Goal: Task Accomplishment & Management: Manage account settings

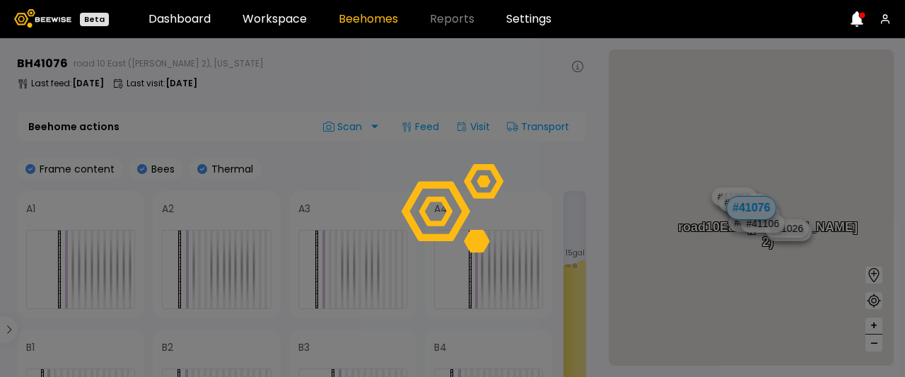
click at [362, 190] on div at bounding box center [452, 207] width 905 height 339
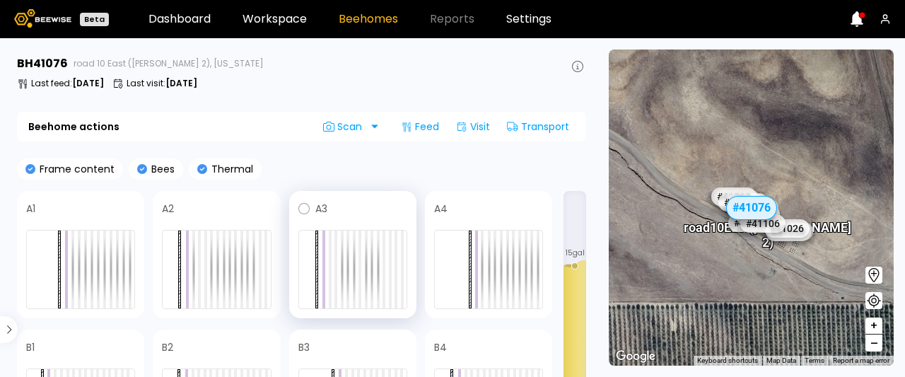
click at [313, 209] on div "A3" at bounding box center [353, 208] width 109 height 17
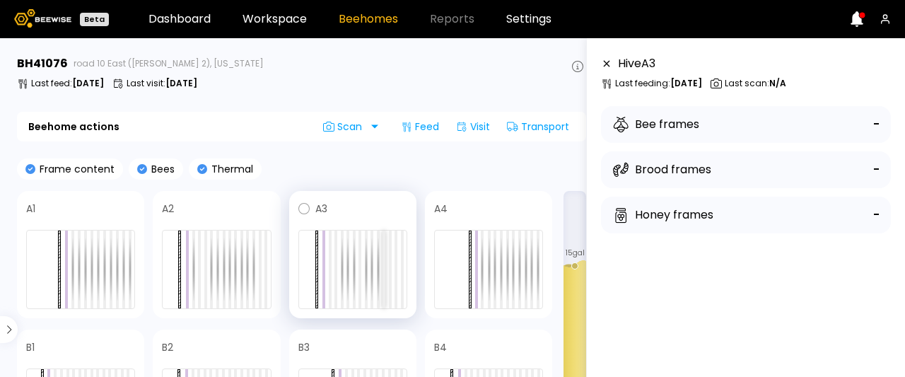
click at [383, 236] on div at bounding box center [384, 270] width 3 height 78
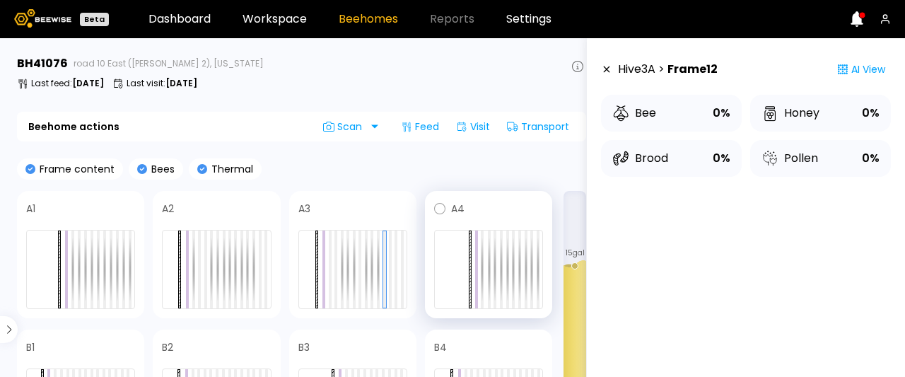
click at [482, 202] on span at bounding box center [504, 208] width 79 height 17
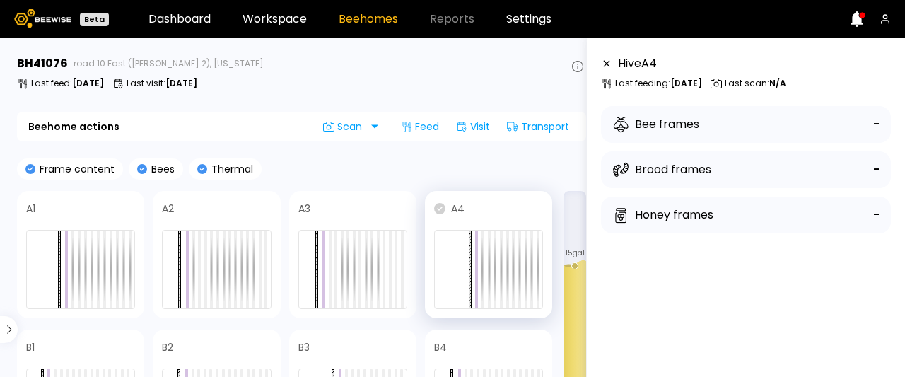
click at [436, 209] on icon at bounding box center [439, 208] width 11 height 11
click at [331, 197] on div "A3" at bounding box center [352, 254] width 127 height 127
click at [212, 211] on span at bounding box center [231, 208] width 80 height 17
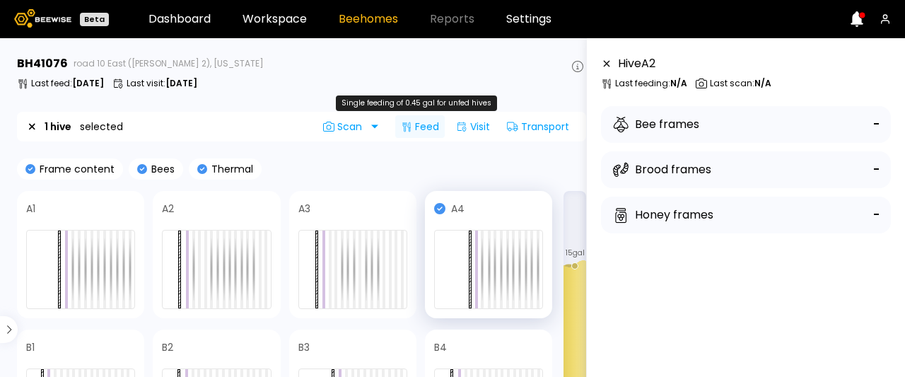
click at [415, 121] on div "Feed" at bounding box center [420, 126] width 50 height 23
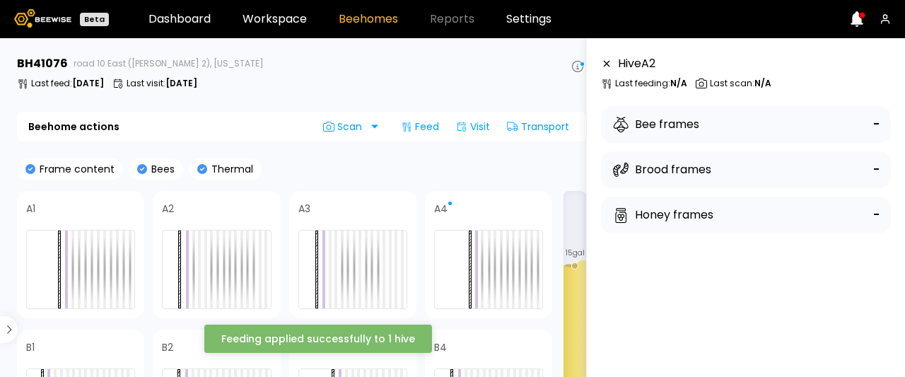
click at [388, 344] on div "Feeding applied successfully to 1 hive" at bounding box center [318, 339] width 194 height 10
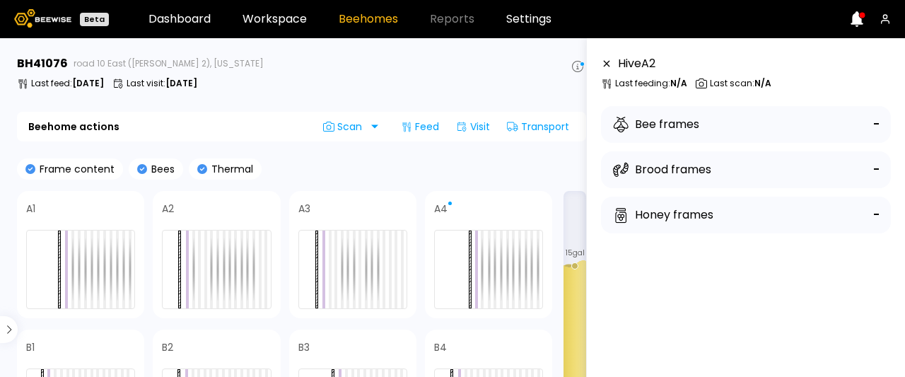
click at [347, 25] on link "Beehomes" at bounding box center [368, 18] width 59 height 11
click at [456, 14] on span "Reports" at bounding box center [452, 18] width 45 height 11
click at [288, 13] on link "Workspace" at bounding box center [275, 18] width 64 height 11
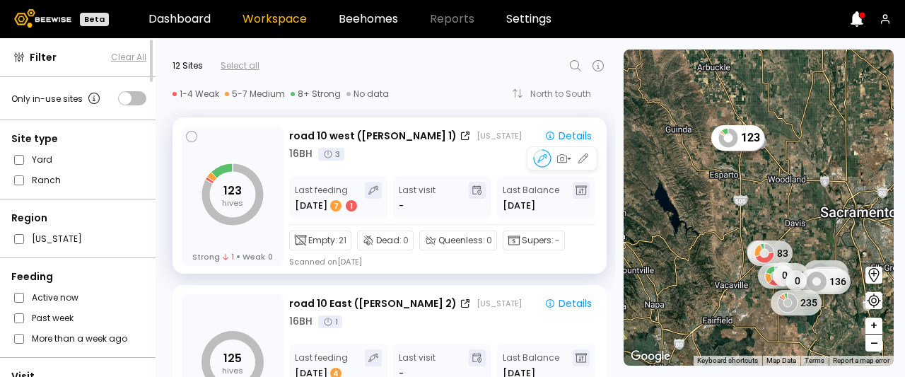
click at [219, 193] on icon "123 hives" at bounding box center [233, 194] width 62 height 62
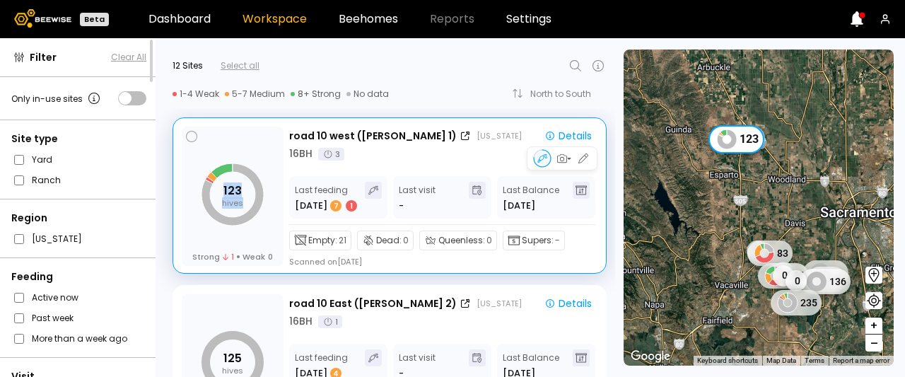
click at [219, 193] on icon "123 hives" at bounding box center [233, 194] width 62 height 62
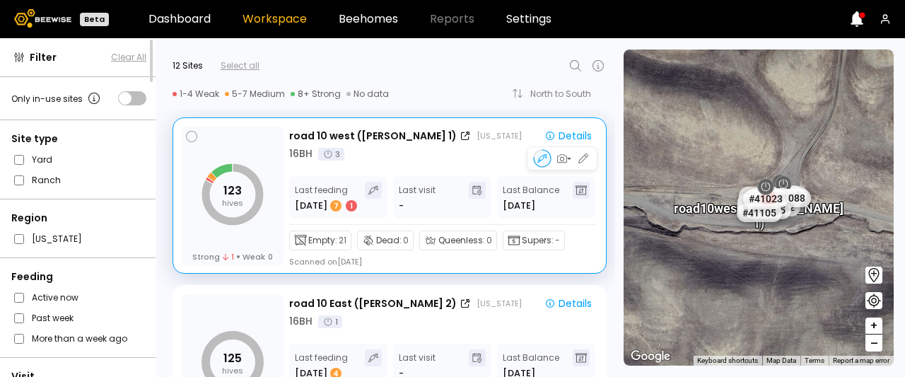
click at [582, 195] on div at bounding box center [581, 190] width 17 height 17
click at [582, 184] on div at bounding box center [581, 190] width 17 height 17
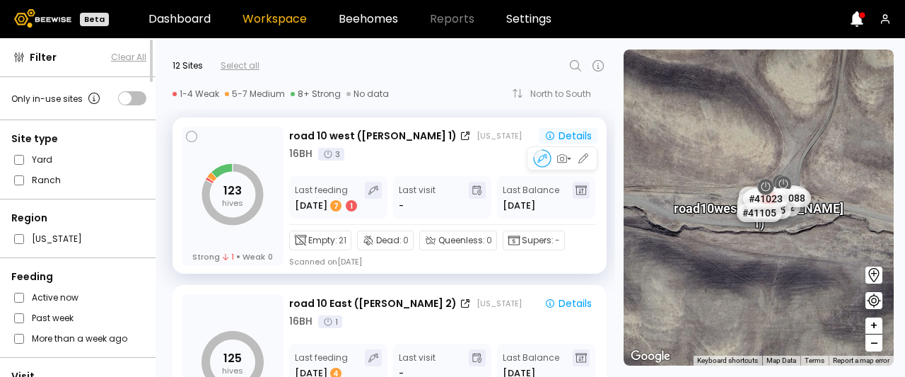
click at [576, 137] on div "Details" at bounding box center [568, 135] width 47 height 13
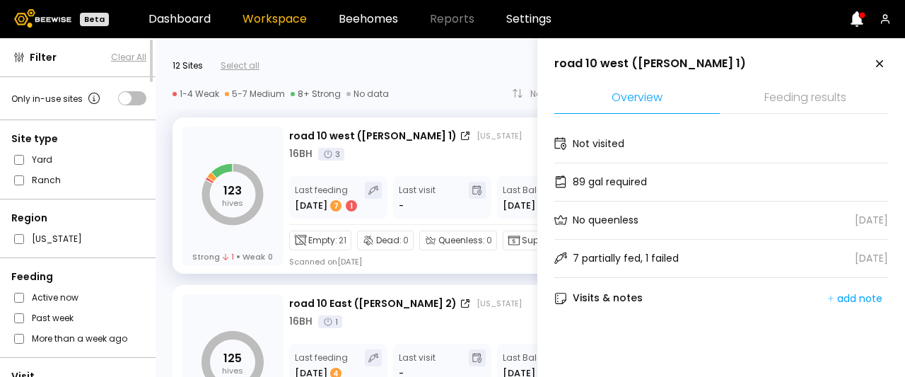
click at [810, 112] on li "Feeding results" at bounding box center [806, 98] width 166 height 30
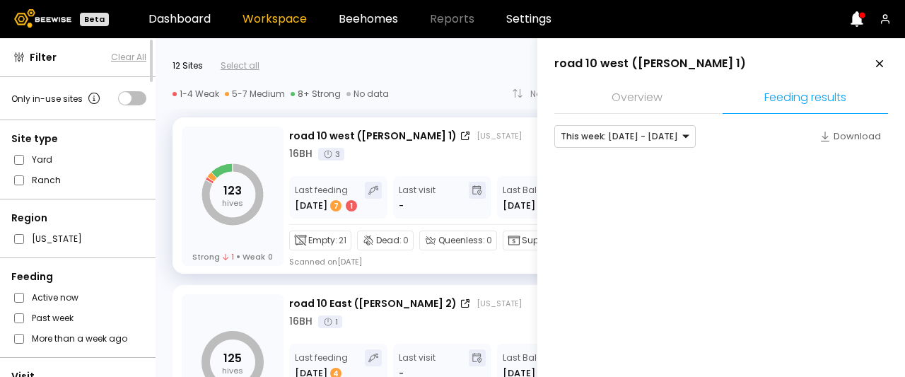
click at [828, 122] on div "This week: Sep 28 - Oct 04 Download" at bounding box center [722, 156] width 334 height 85
click at [829, 140] on div "Download" at bounding box center [851, 136] width 62 height 14
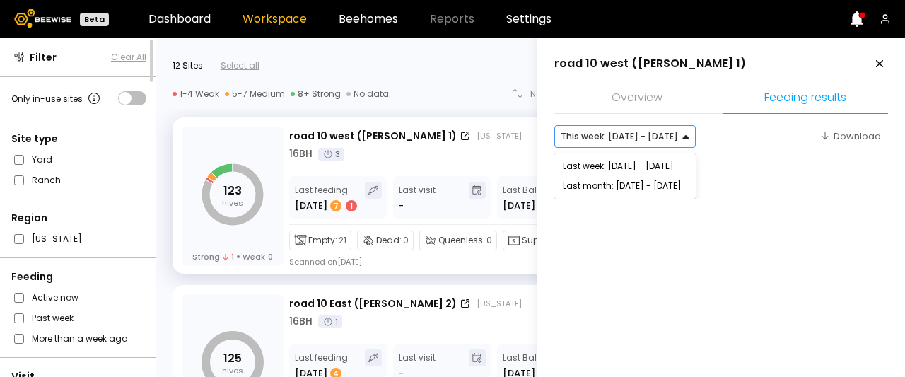
click at [661, 132] on div at bounding box center [619, 136] width 117 height 13
click at [657, 156] on div "Last week: [DATE] - [DATE]" at bounding box center [625, 166] width 141 height 20
click at [654, 169] on div "Last week: [DATE] - [DATE]" at bounding box center [625, 166] width 124 height 8
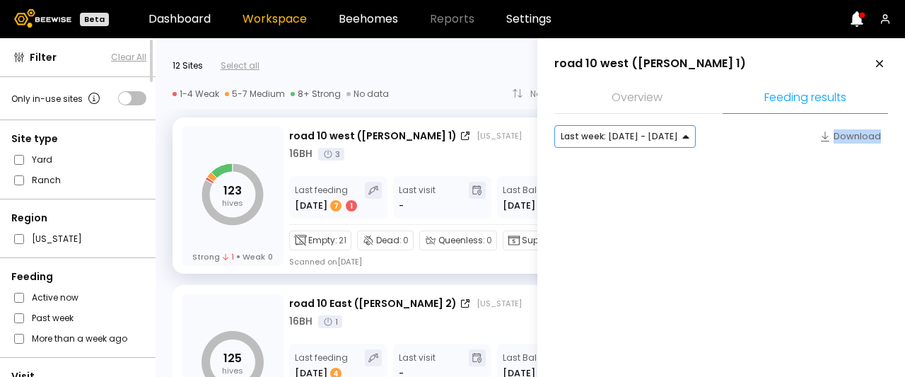
click at [654, 169] on div at bounding box center [722, 177] width 334 height 42
click at [661, 137] on div at bounding box center [619, 136] width 117 height 13
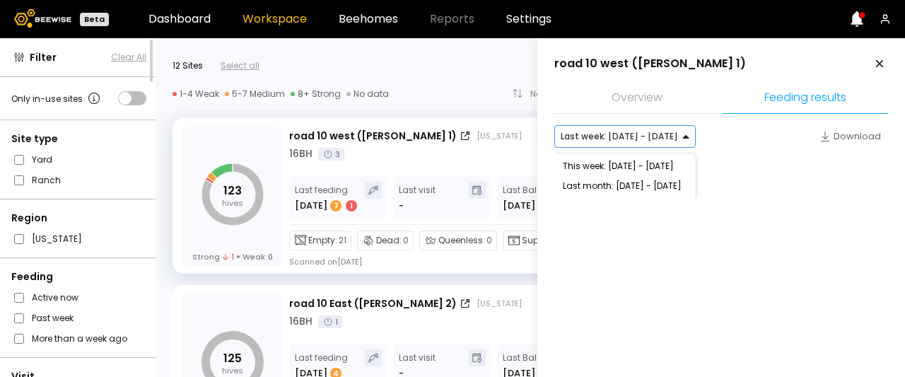
click at [661, 137] on div at bounding box center [619, 136] width 117 height 13
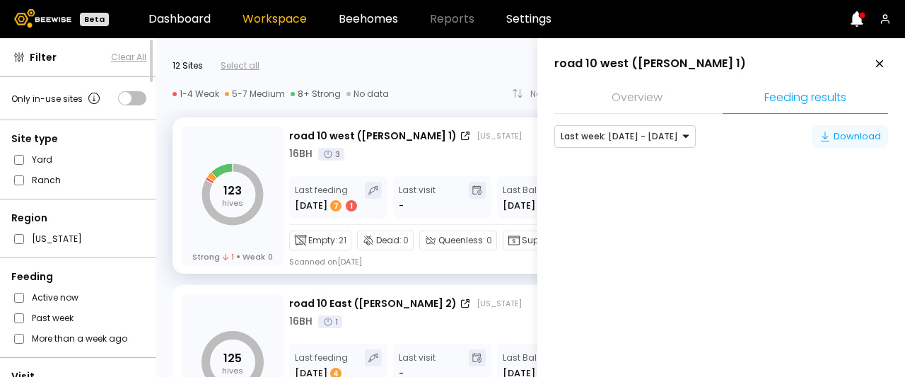
click at [862, 134] on div "Download" at bounding box center [851, 136] width 62 height 14
click at [835, 141] on div "Download" at bounding box center [851, 136] width 62 height 14
drag, startPoint x: 835, startPoint y: 140, endPoint x: 891, endPoint y: 230, distance: 105.8
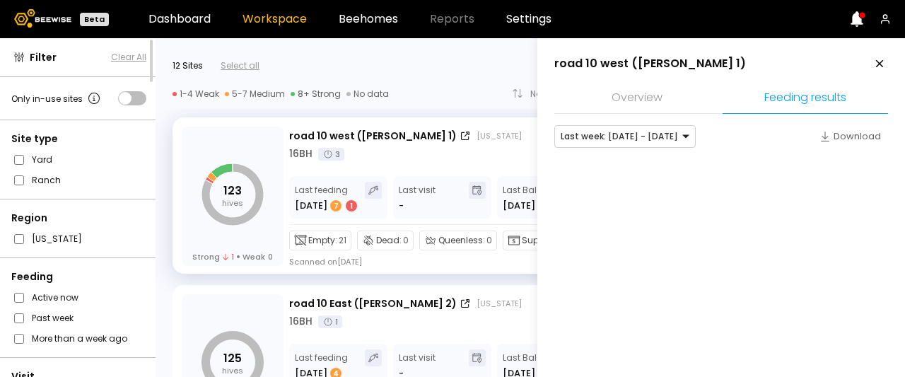
click at [891, 230] on aside "road 10 west (Dixon 1) Overview Feeding results Last week: Sep 21 - Sep 27 Down…" at bounding box center [722, 226] width 368 height 377
click at [842, 135] on div "Download" at bounding box center [851, 136] width 62 height 14
click at [813, 125] on button "Download" at bounding box center [851, 136] width 76 height 23
click at [774, 191] on div at bounding box center [722, 177] width 334 height 42
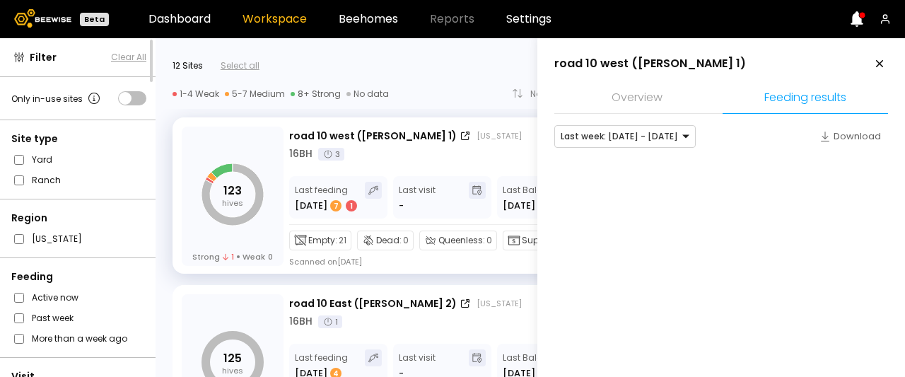
click at [634, 107] on li "Overview" at bounding box center [638, 98] width 166 height 30
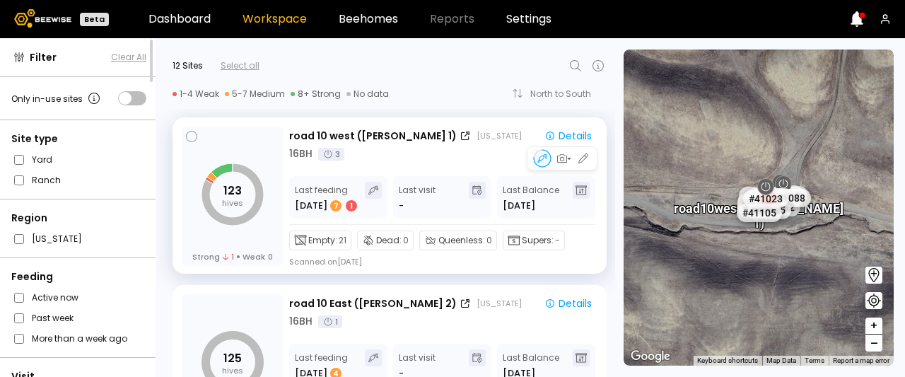
click at [456, 220] on div "Last feeding Sep 28 7 1 Last visit - Last Balance Sep 02" at bounding box center [442, 200] width 306 height 49
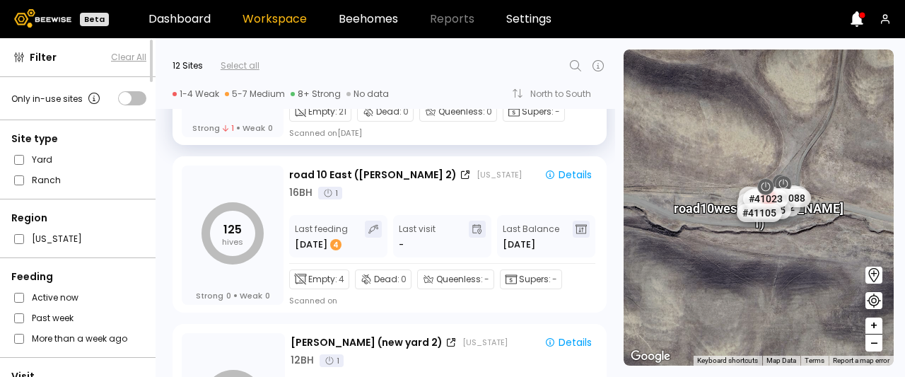
scroll to position [129, 0]
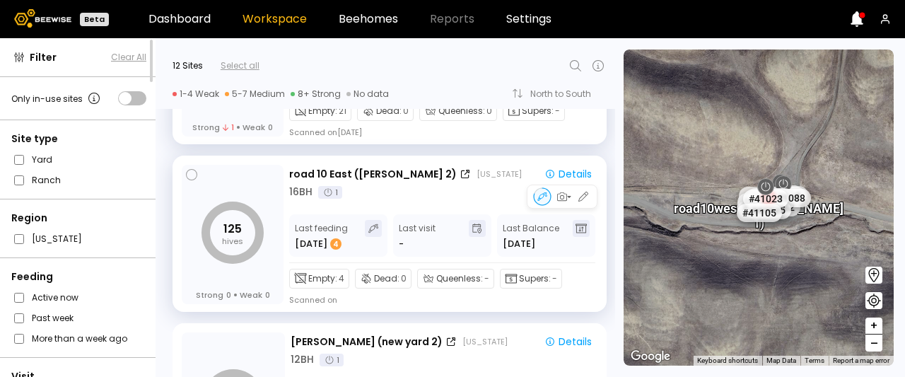
click at [455, 197] on div "16 BH 1" at bounding box center [443, 192] width 308 height 15
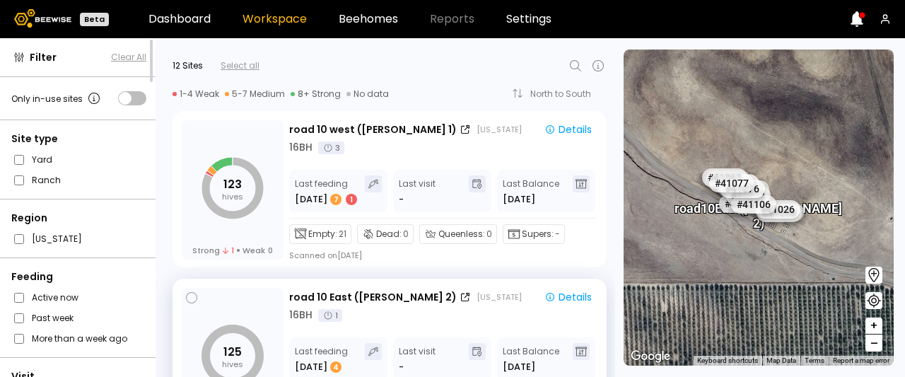
scroll to position [0, 0]
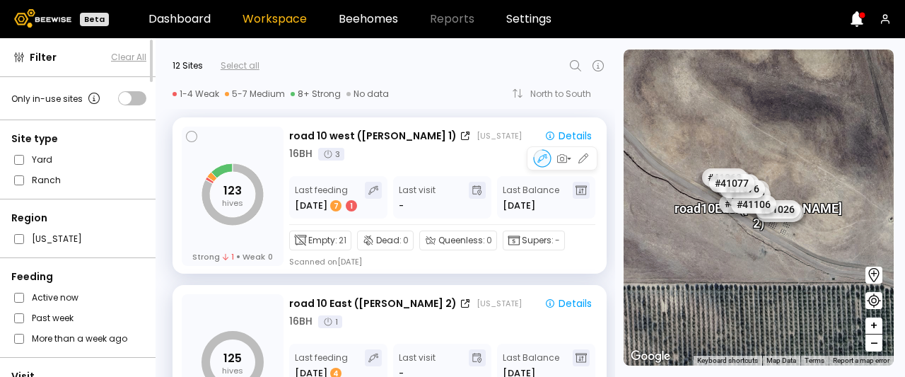
click at [475, 139] on div "road 10 west (Dixon 1) California" at bounding box center [409, 136] width 241 height 15
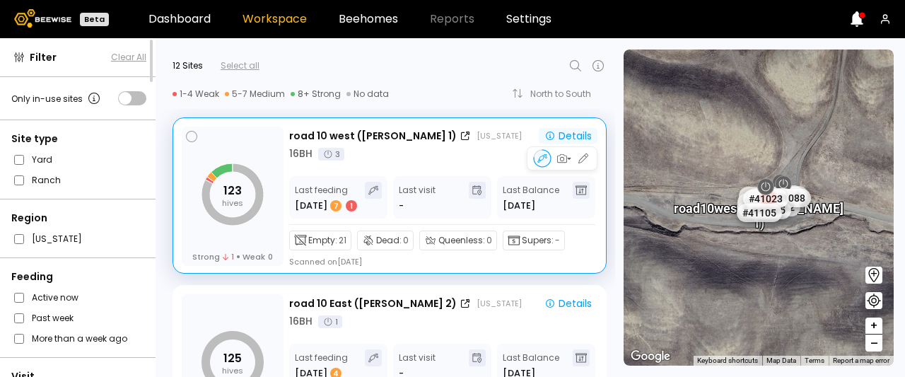
click at [563, 139] on div "Details" at bounding box center [568, 135] width 47 height 13
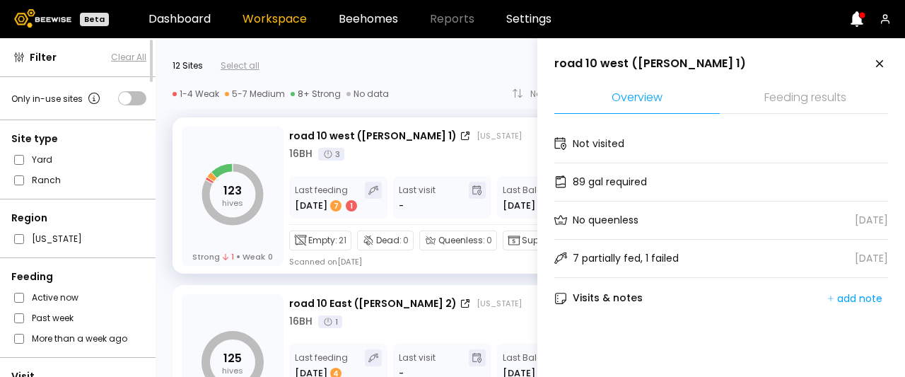
click at [790, 94] on li "Feeding results" at bounding box center [806, 98] width 166 height 30
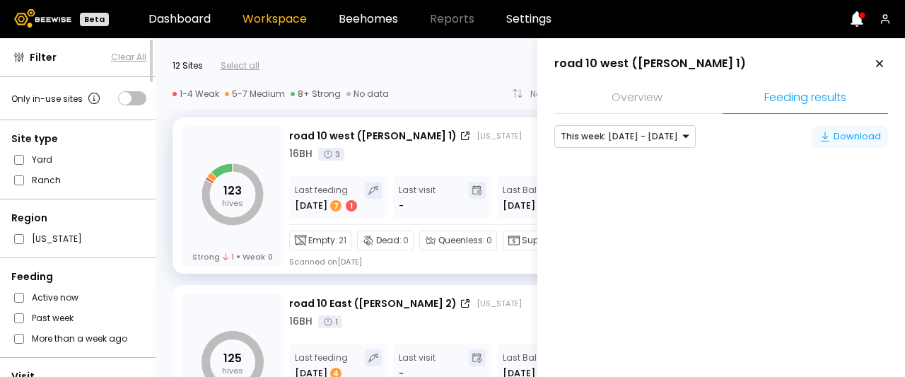
click at [867, 137] on div "Download" at bounding box center [851, 136] width 62 height 14
click at [849, 129] on div "Download" at bounding box center [851, 136] width 62 height 14
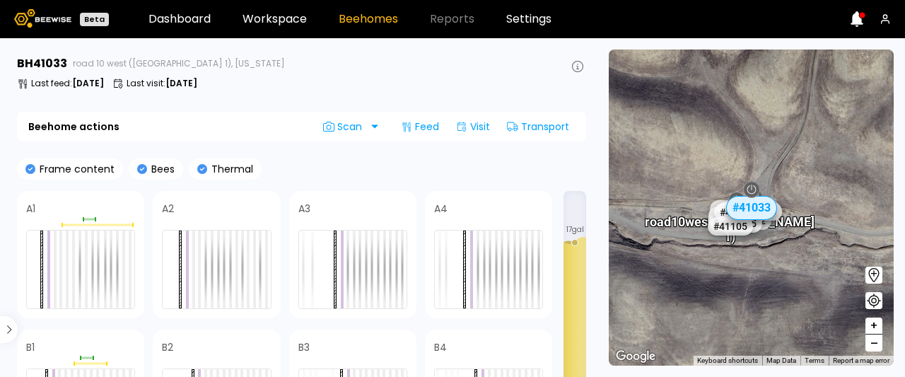
click at [569, 63] on div "BH [STREET_ADDRESS][PERSON_NAME][US_STATE]" at bounding box center [301, 63] width 569 height 17
click at [577, 66] on icon at bounding box center [577, 66] width 11 height 11
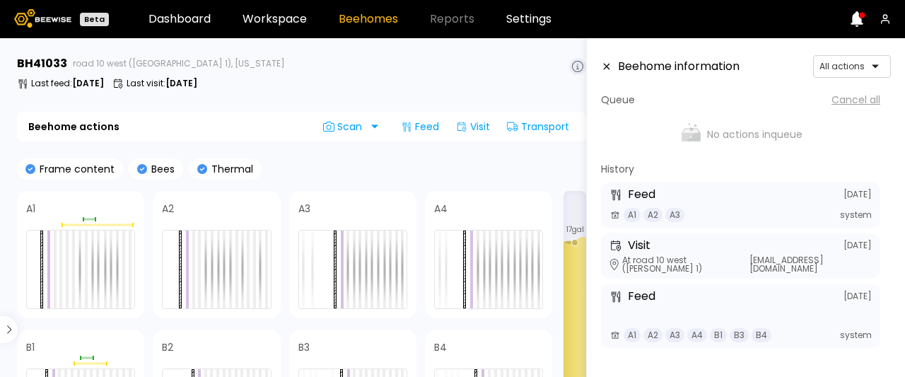
click at [303, 91] on div "BH 41033 road 10 west ([GEOGRAPHIC_DATA] 1), [US_STATE] Last feed : [DATE] Last…" at bounding box center [301, 75] width 569 height 40
click at [880, 64] on div at bounding box center [884, 66] width 11 height 11
click at [829, 137] on div "Feed" at bounding box center [852, 136] width 61 height 8
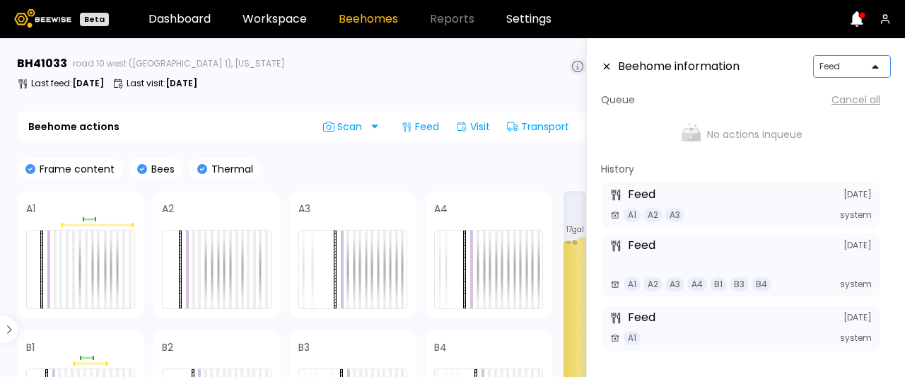
scroll to position [37, 0]
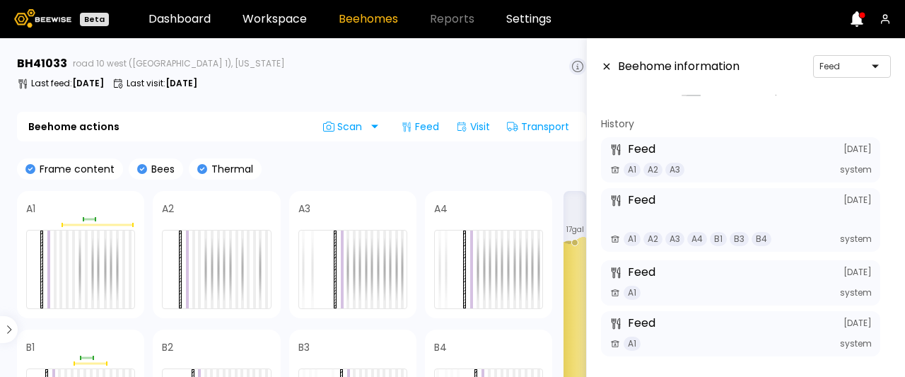
click at [383, 146] on section "BH 41033 road 10 west ([PERSON_NAME] 1), [US_STATE] Last feed : [DATE] Last vis…" at bounding box center [302, 207] width 589 height 339
click at [233, 123] on div "Beehome actions Scan Feed Visit Transport" at bounding box center [301, 127] width 569 height 30
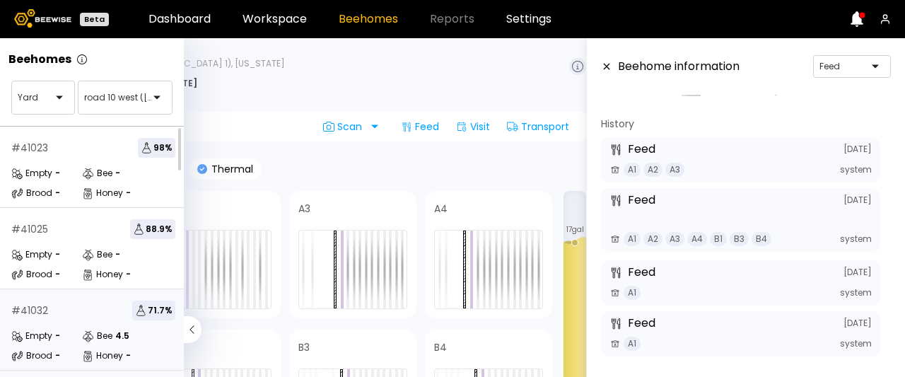
click at [5, 329] on div "# 41032 71.7 % Empty - Bee 4.5 Brood - Honey -" at bounding box center [93, 329] width 187 height 81
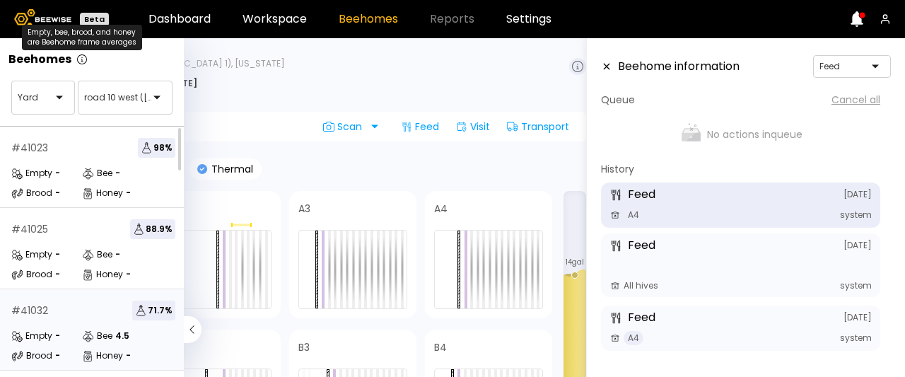
click at [85, 59] on icon at bounding box center [82, 59] width 10 height 10
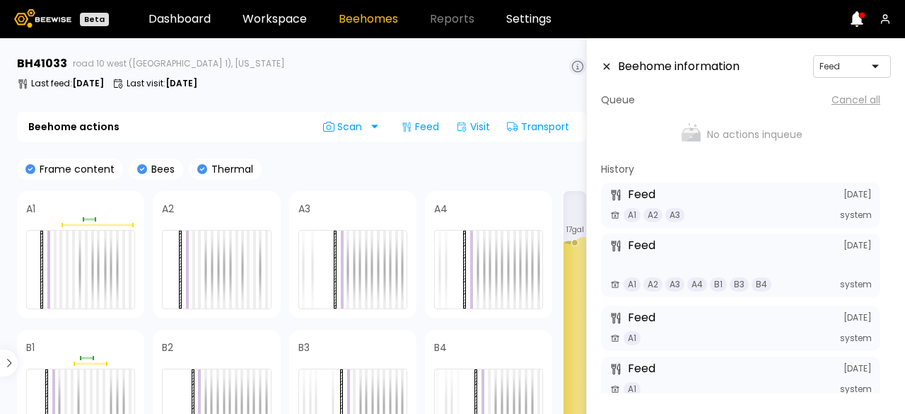
scroll to position [8, 0]
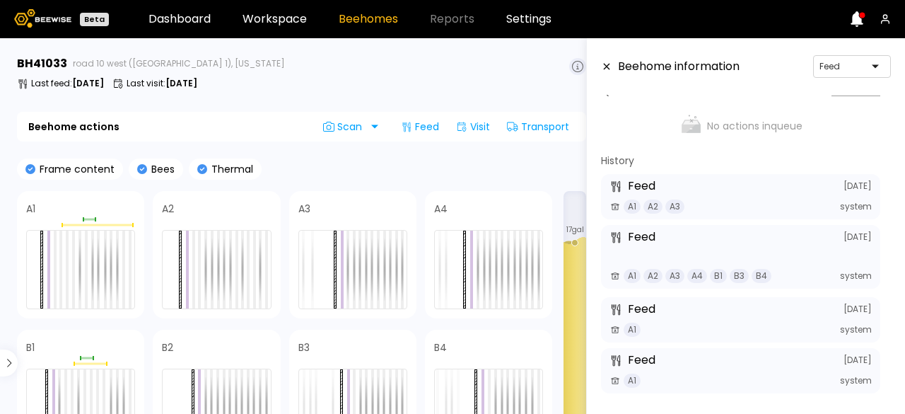
click at [605, 68] on icon at bounding box center [607, 67] width 6 height 6
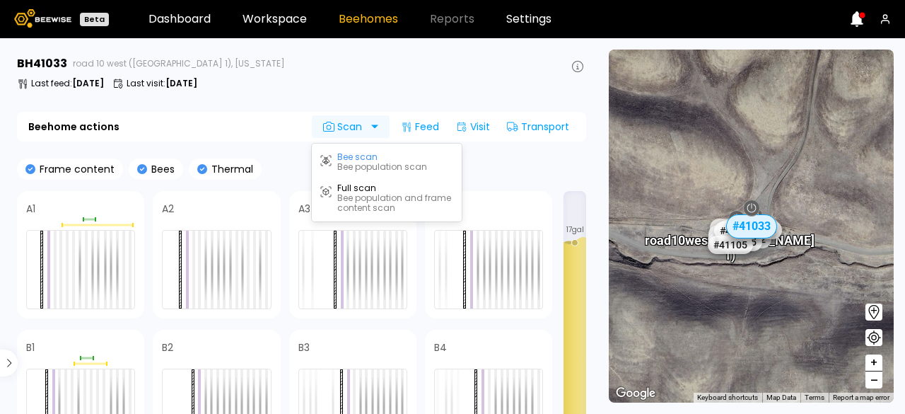
click at [384, 127] on div at bounding box center [384, 127] width 0 height 0
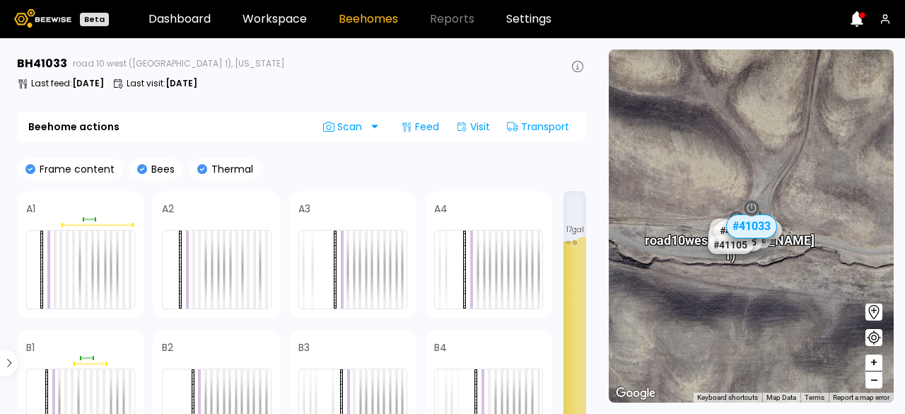
click at [274, 142] on section "BH 41033 road 10 west ([PERSON_NAME] 1), [US_STATE] Last feed : [DATE] Last vis…" at bounding box center [302, 226] width 589 height 376
click at [731, 236] on div "# 41105" at bounding box center [731, 244] width 50 height 23
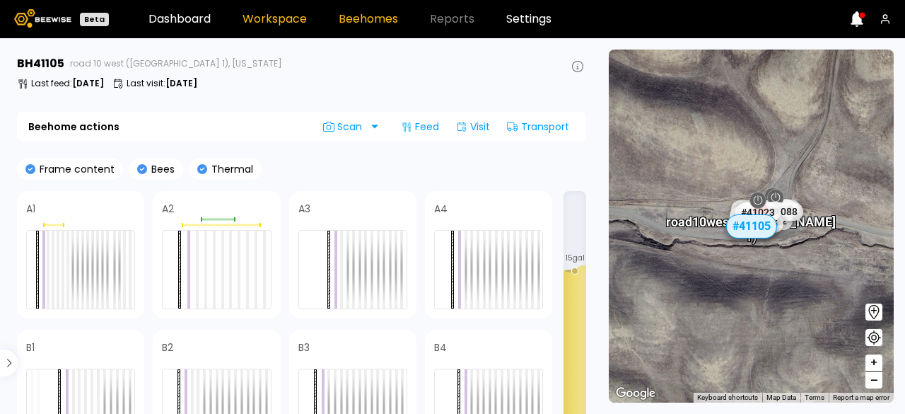
click at [267, 21] on link "Workspace" at bounding box center [275, 18] width 64 height 11
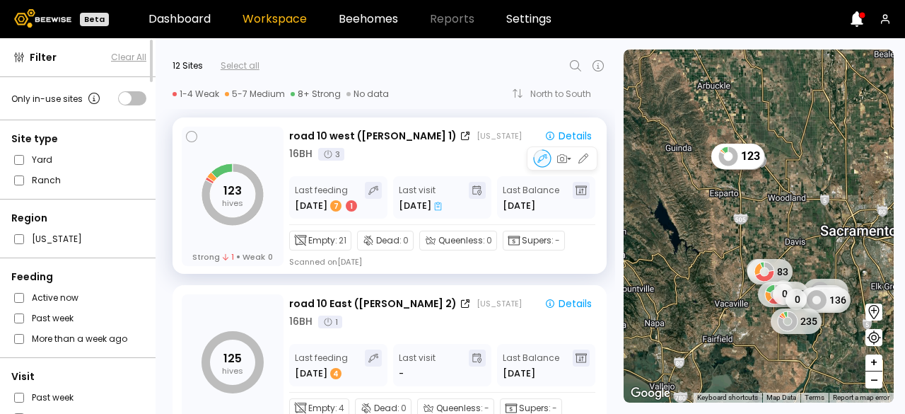
click at [420, 202] on div "[DATE]" at bounding box center [420, 206] width 43 height 14
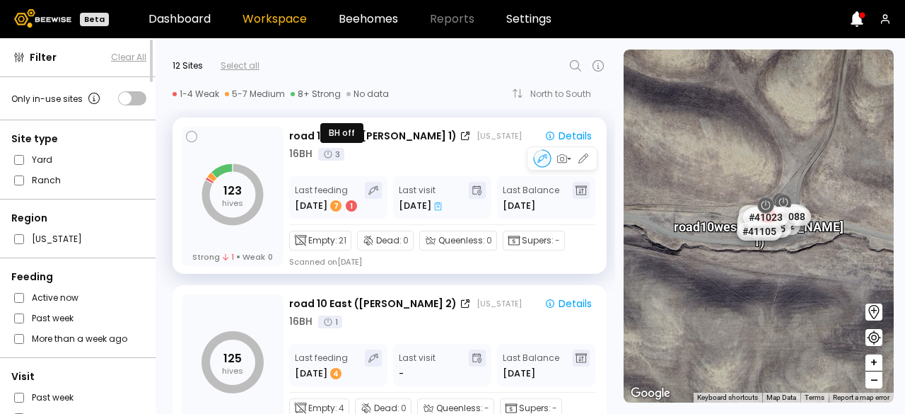
click at [328, 156] on icon at bounding box center [329, 154] width 8 height 8
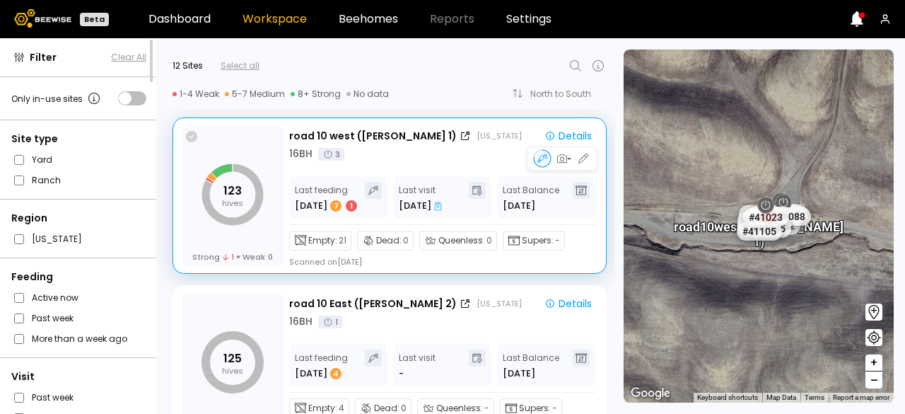
click at [191, 135] on icon at bounding box center [191, 136] width 11 height 11
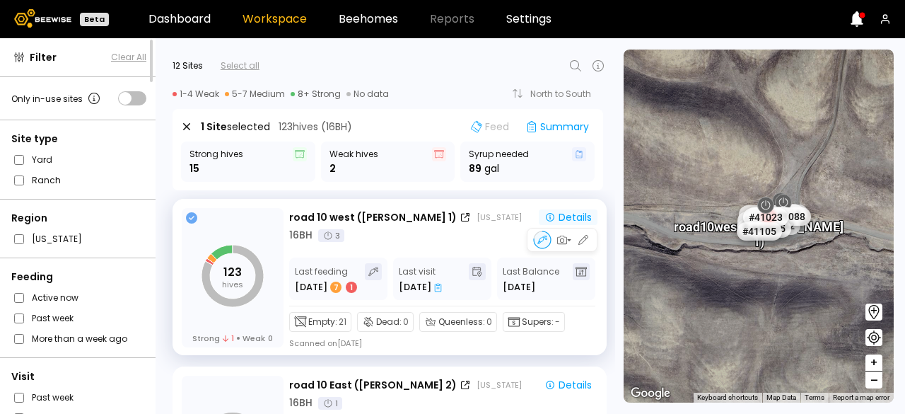
click at [572, 216] on div "Details" at bounding box center [568, 217] width 47 height 13
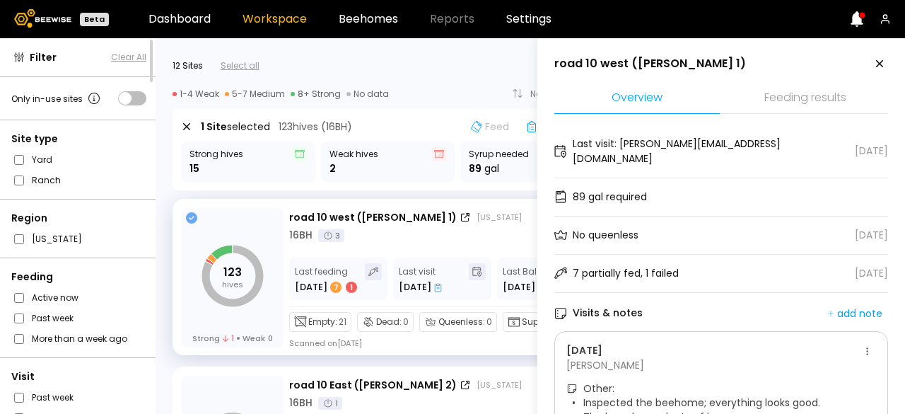
click at [805, 89] on li "Feeding results" at bounding box center [806, 98] width 166 height 30
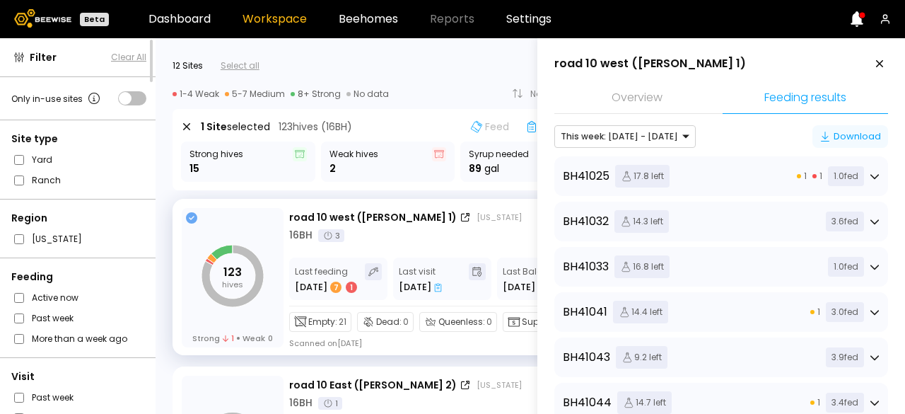
click at [854, 138] on div "Download" at bounding box center [851, 136] width 62 height 14
click at [840, 138] on div "Download" at bounding box center [851, 136] width 62 height 14
click at [770, 178] on div "BH 41025 17.8 left 1 1 1.0 fed" at bounding box center [721, 176] width 317 height 23
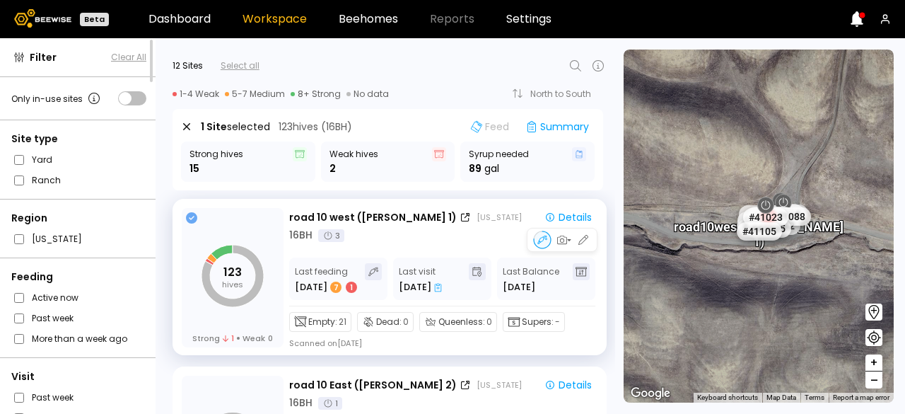
click at [485, 238] on div "16 BH 3" at bounding box center [443, 235] width 308 height 15
click at [190, 218] on icon at bounding box center [191, 217] width 11 height 11
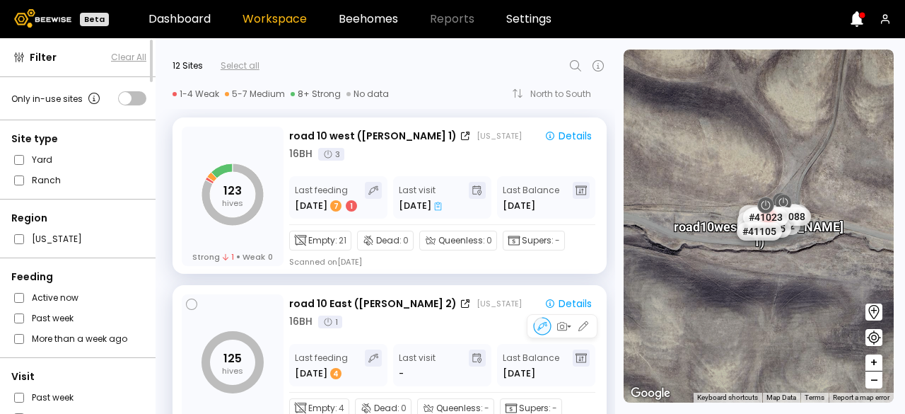
click at [250, 299] on div "125 hives Strong 0 Weak 0" at bounding box center [233, 363] width 102 height 139
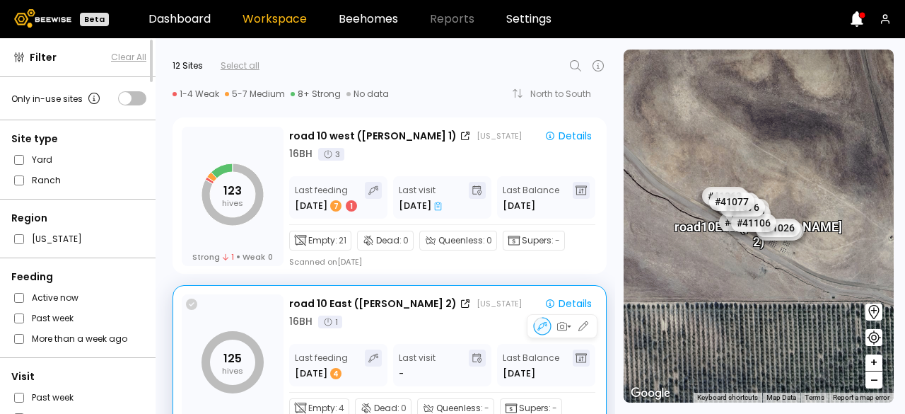
click at [190, 306] on icon at bounding box center [191, 304] width 11 height 11
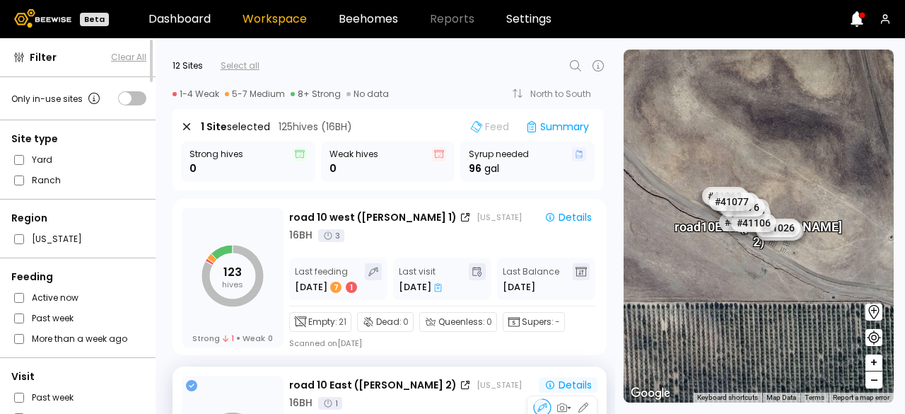
click at [571, 376] on div "Details" at bounding box center [568, 384] width 47 height 13
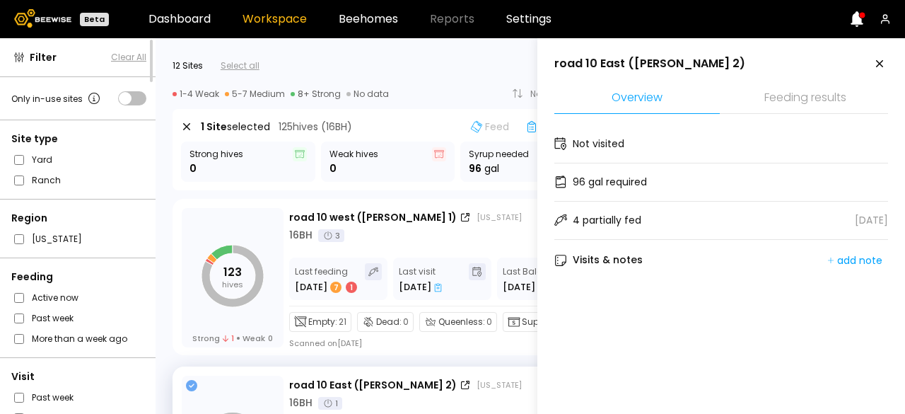
click at [596, 216] on div "4 partially fed" at bounding box center [607, 220] width 69 height 15
click at [847, 216] on div "4 partially fed [DATE]" at bounding box center [722, 221] width 334 height 38
click at [784, 100] on li "Feeding results" at bounding box center [806, 98] width 166 height 30
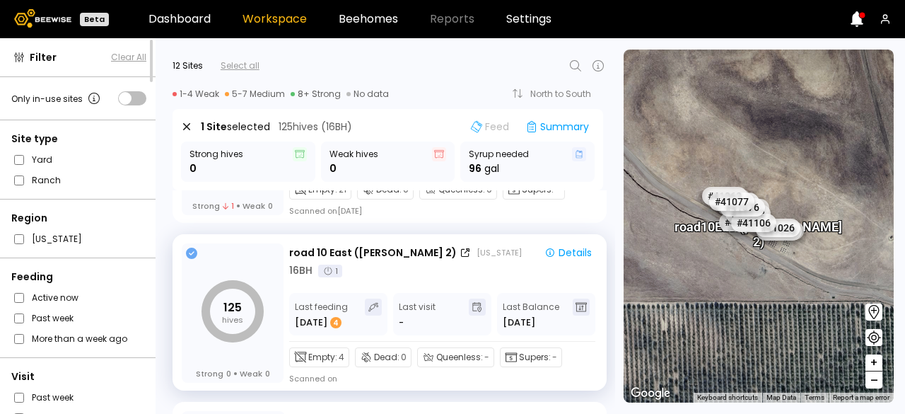
scroll to position [166, 0]
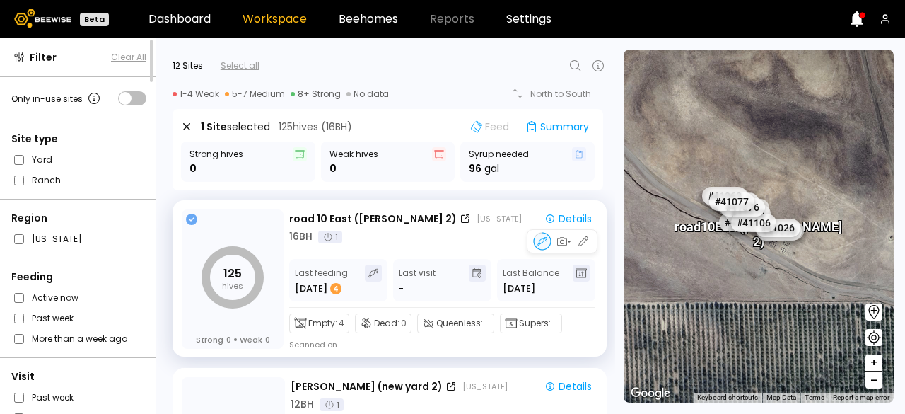
click at [186, 221] on icon at bounding box center [191, 219] width 11 height 11
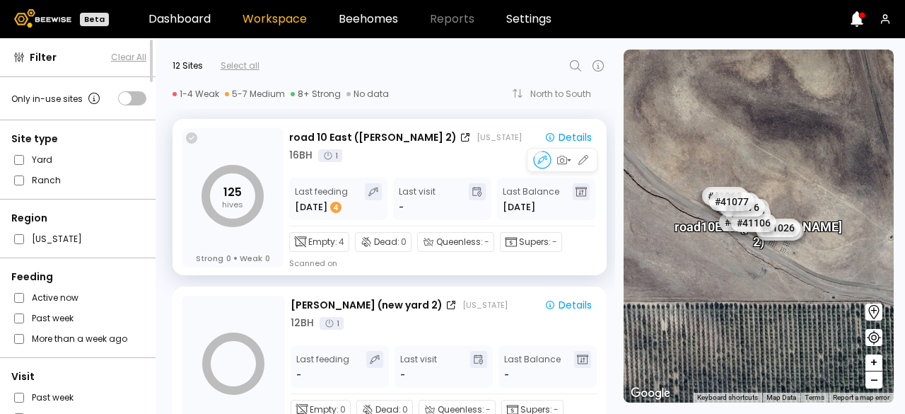
click at [191, 134] on icon at bounding box center [191, 137] width 11 height 11
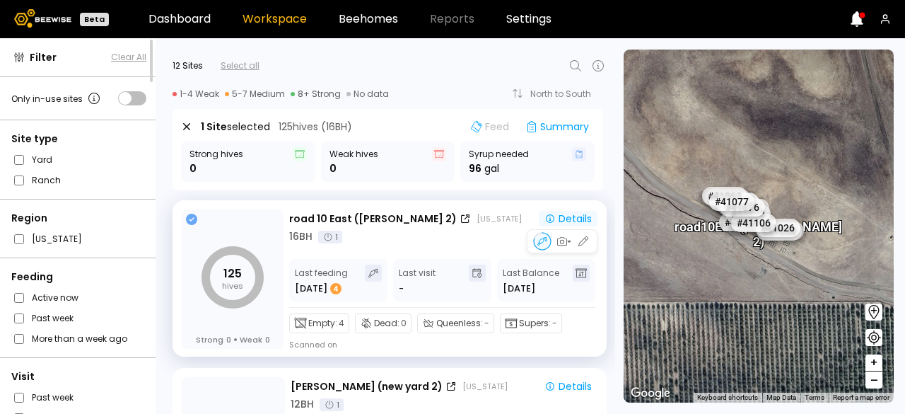
click at [567, 218] on div "Details" at bounding box center [568, 218] width 47 height 13
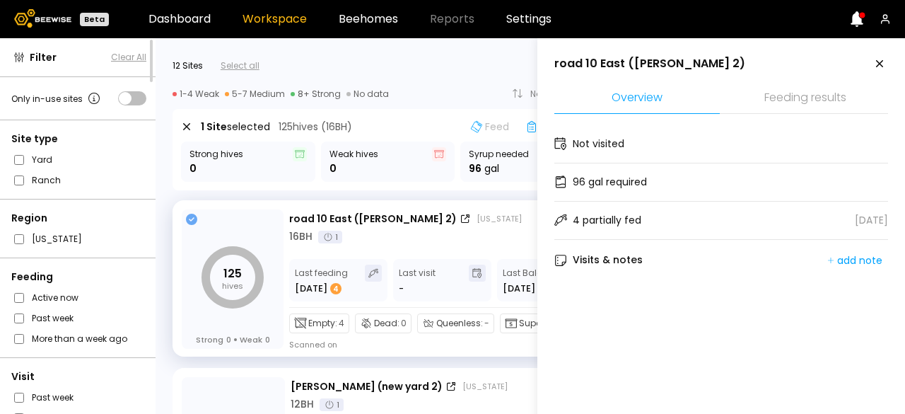
click at [804, 103] on li "Feeding results" at bounding box center [806, 98] width 166 height 30
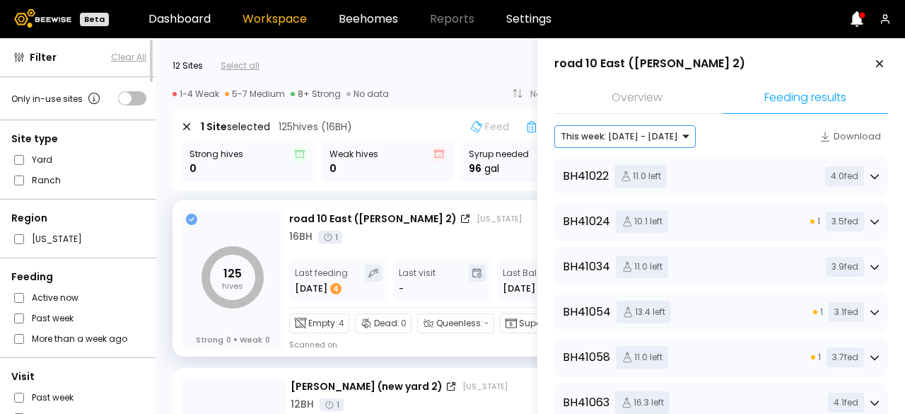
click at [680, 138] on div "This week: [DATE] - [DATE]" at bounding box center [625, 136] width 141 height 23
click at [596, 134] on div at bounding box center [619, 136] width 117 height 13
click at [832, 139] on div "Download" at bounding box center [851, 136] width 62 height 14
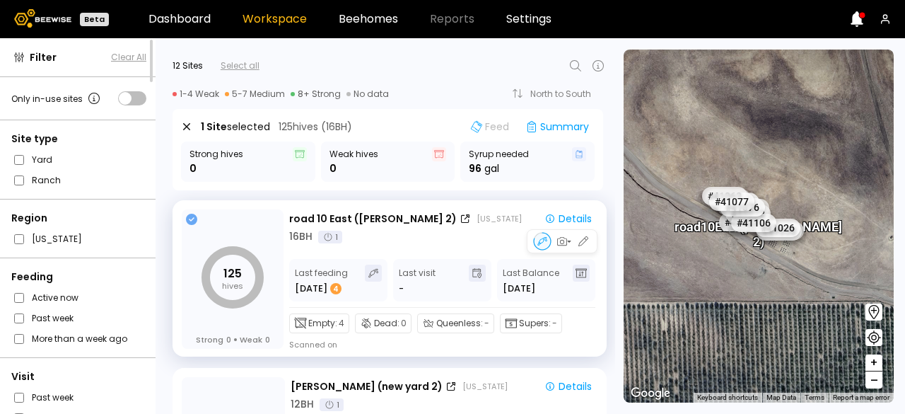
click at [441, 236] on div "16 BH 1" at bounding box center [443, 236] width 308 height 15
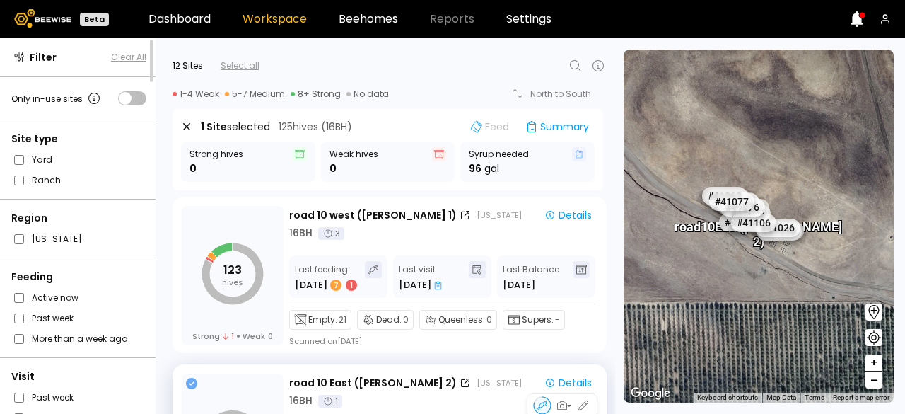
scroll to position [3, 0]
click at [193, 376] on icon at bounding box center [191, 382] width 11 height 11
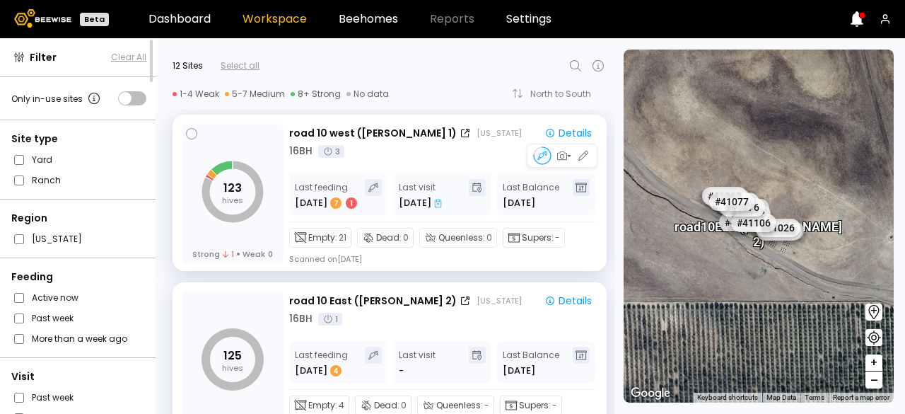
scroll to position [24, 0]
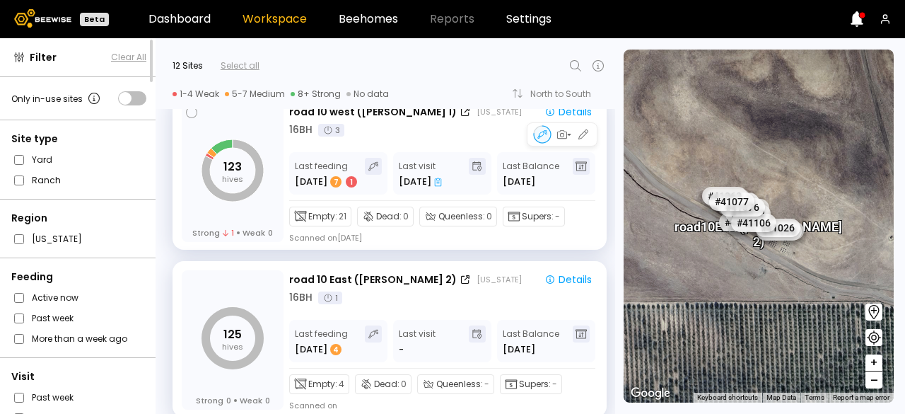
click at [193, 156] on div "123 hives Strong 1 Weak 0" at bounding box center [233, 172] width 102 height 139
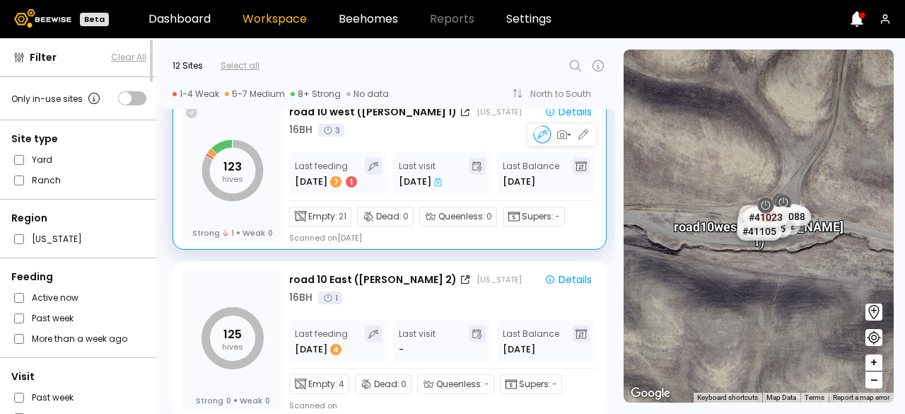
click at [192, 115] on icon at bounding box center [191, 112] width 11 height 11
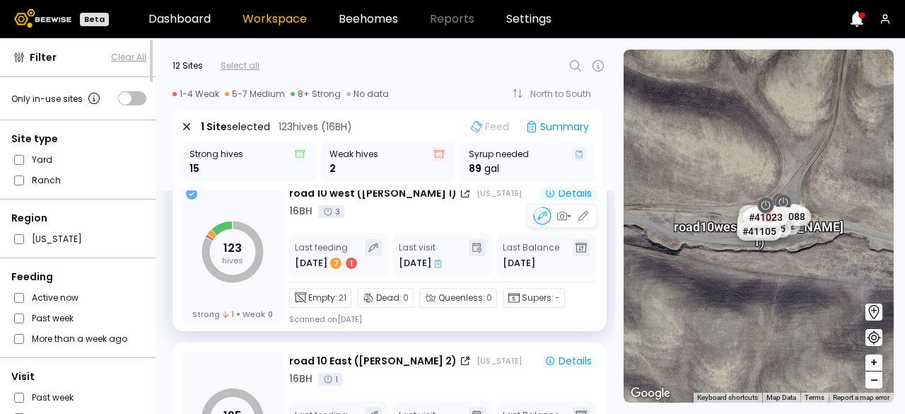
click at [572, 192] on div "Details" at bounding box center [568, 193] width 47 height 13
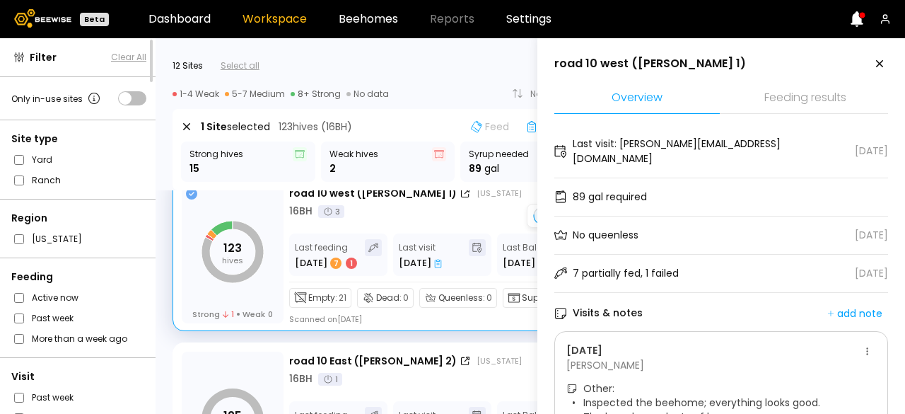
click at [572, 192] on div "89 gal required" at bounding box center [722, 197] width 334 height 38
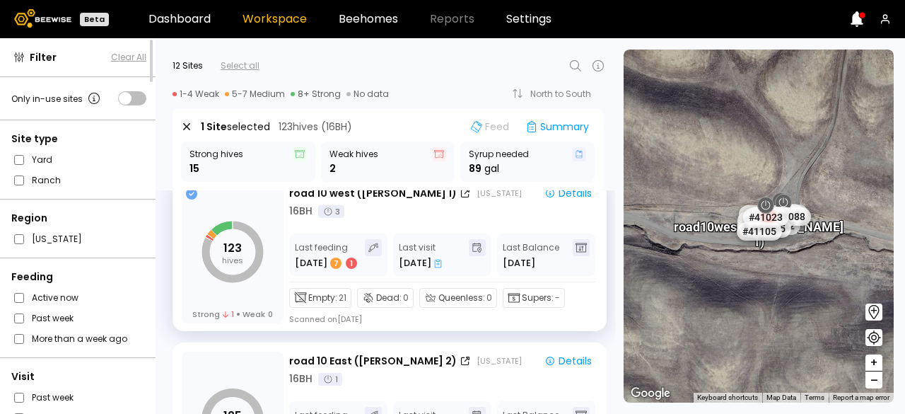
click at [444, 110] on div "1 Site selected 123 hives ( 16 BH) Feed Summary Strong hives 15 Weak hives 2 Sy…" at bounding box center [388, 149] width 431 height 81
click at [560, 125] on div "Summary" at bounding box center [558, 126] width 74 height 18
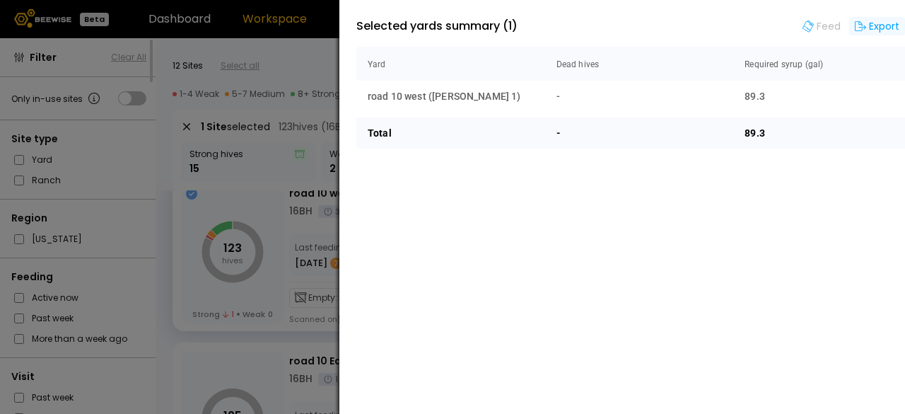
click at [875, 29] on div "Export" at bounding box center [878, 26] width 56 height 18
click at [871, 23] on div "Export" at bounding box center [878, 26] width 56 height 18
